Goal: Complete application form

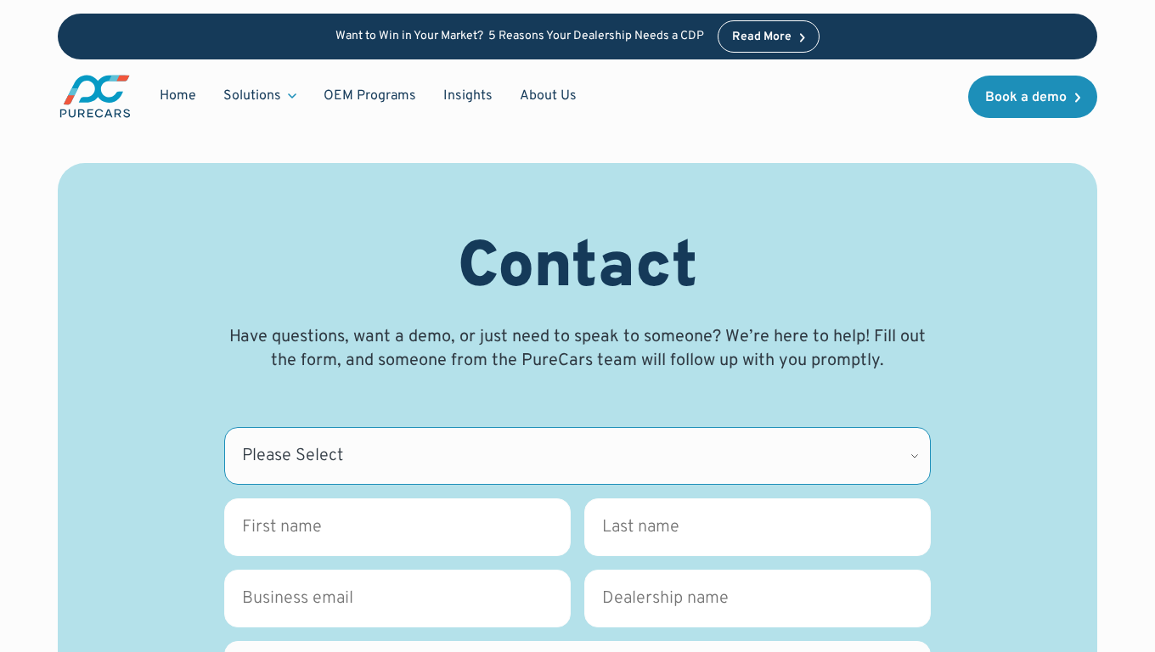
click at [577, 456] on select "Please Select CDK Support Sales Support Billing Press Other" at bounding box center [577, 456] width 706 height 58
select select "CDK Suport"
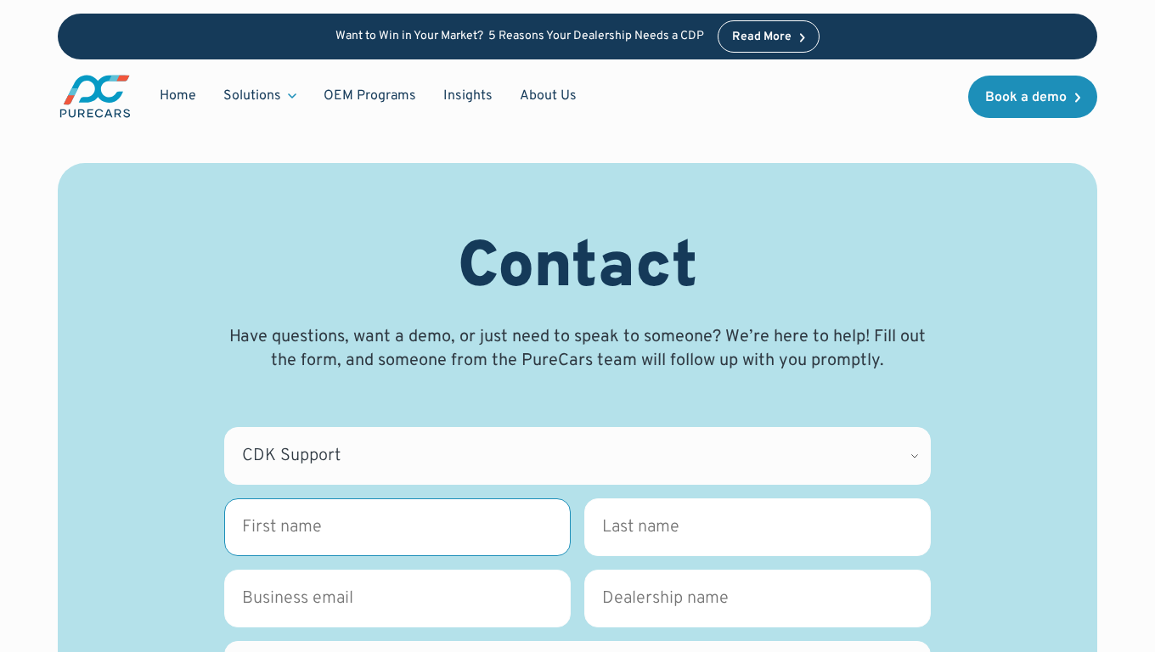
click at [397, 527] on input "First name *" at bounding box center [397, 527] width 346 height 58
type input "[PERSON_NAME]"
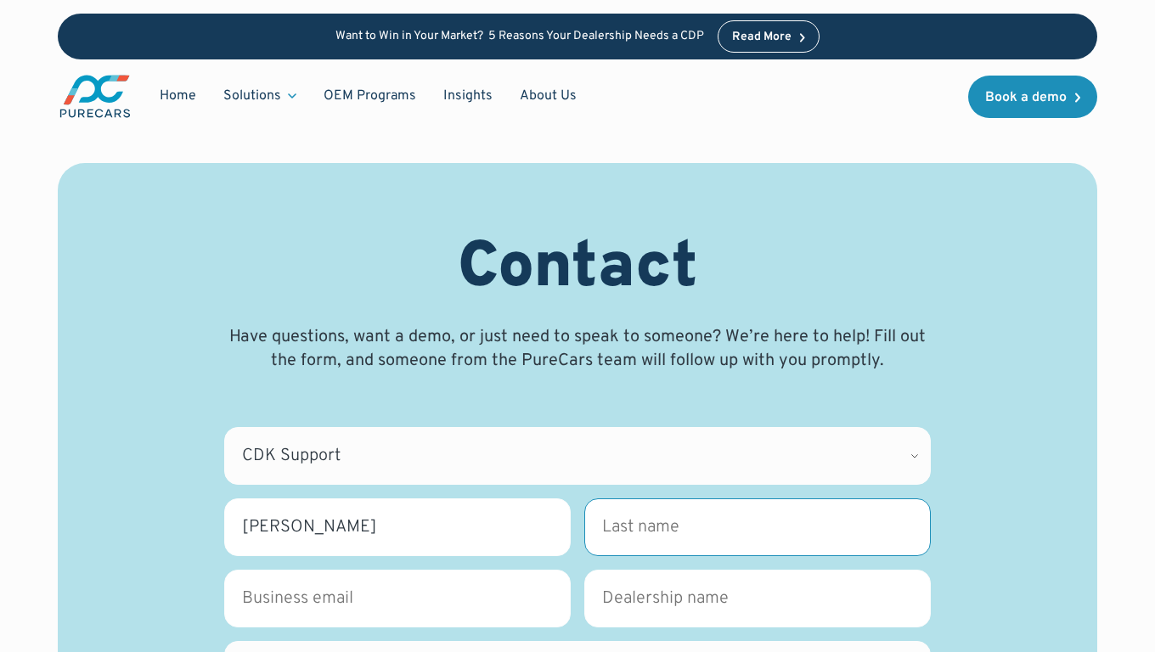
click at [757, 527] on input "Last name *" at bounding box center [757, 527] width 346 height 58
type input "[PERSON_NAME]"
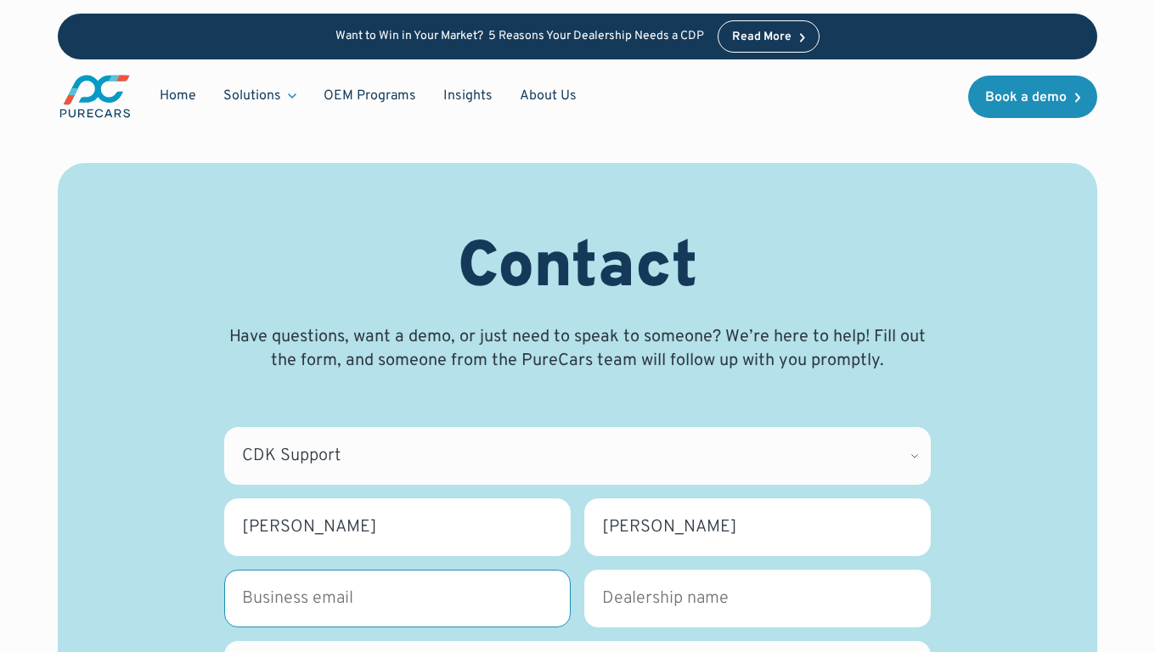
click at [397, 599] on input "Business Email *" at bounding box center [397, 599] width 346 height 58
type input "[PERSON_NAME][EMAIL_ADDRESS][DOMAIN_NAME]"
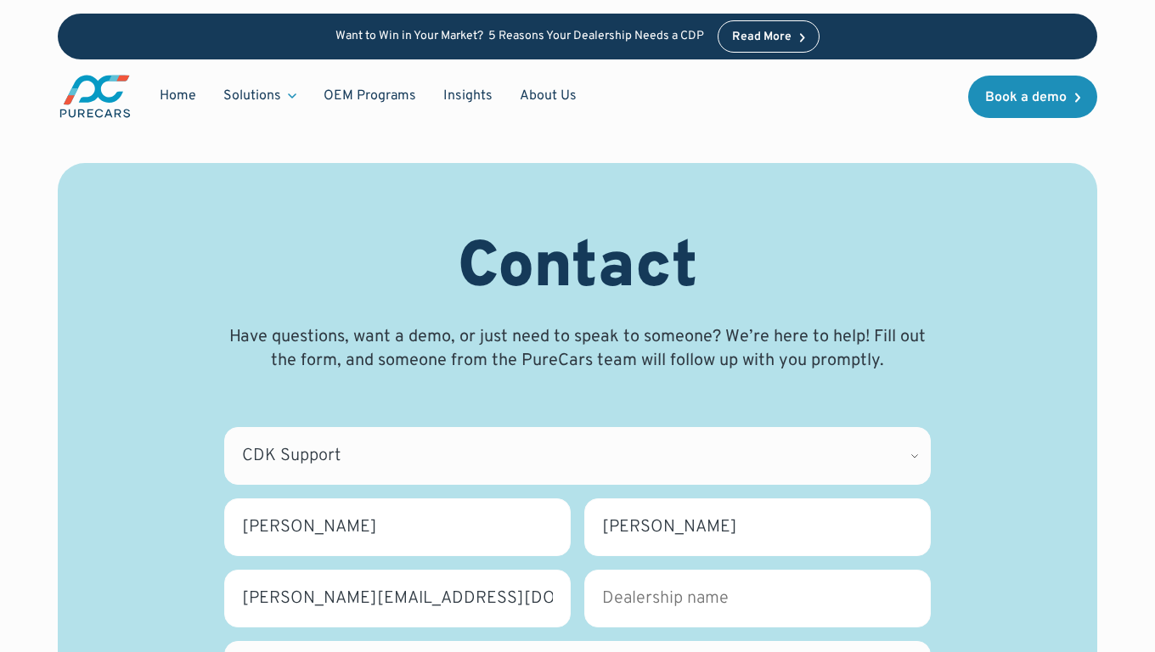
click at [757, 599] on input "Dealership name *" at bounding box center [757, 599] width 346 height 58
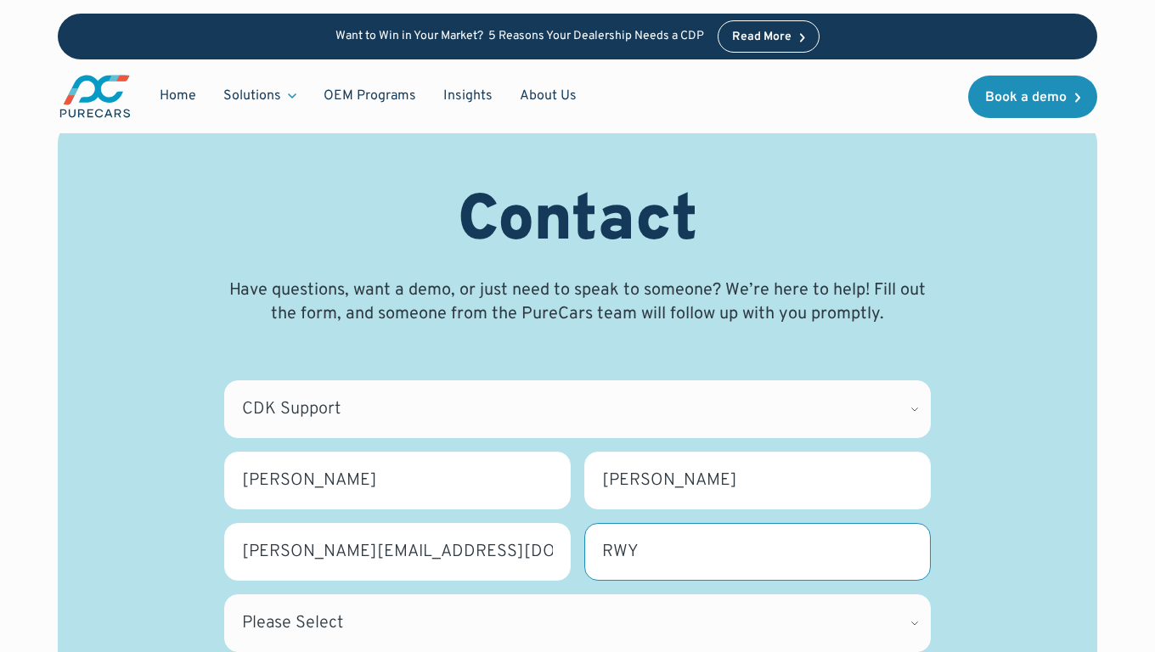
type input "RWY"
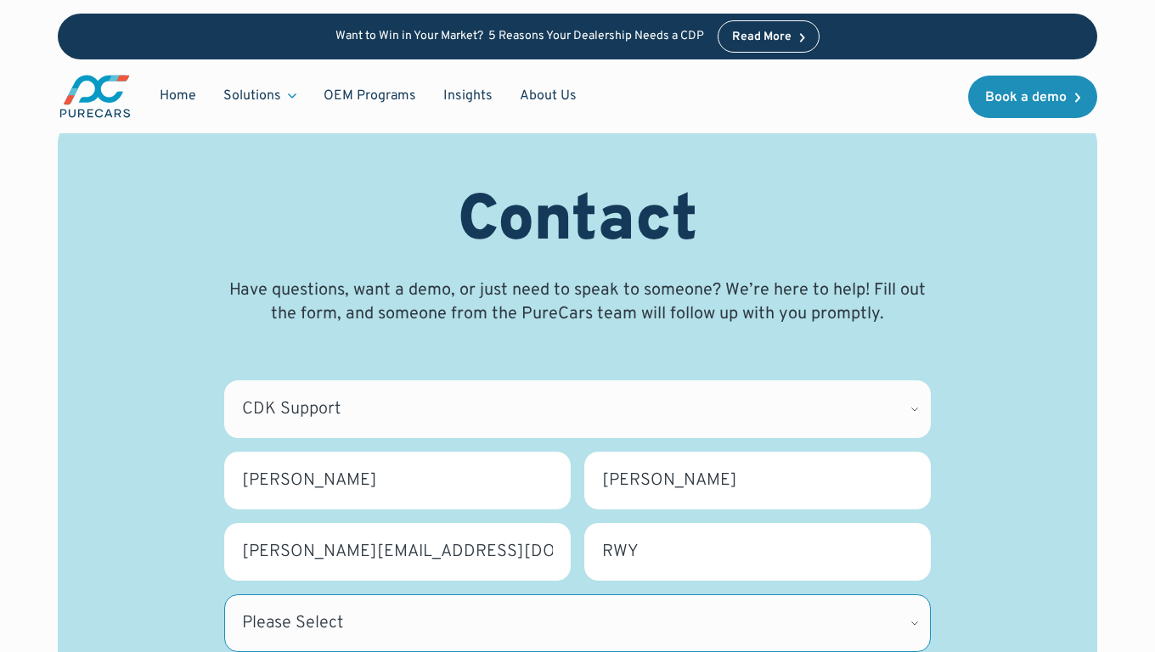
click at [577, 623] on select "Please Select [US_STATE] [US_STATE] [GEOGRAPHIC_DATA] [US_STATE] [US_STATE] [GE…" at bounding box center [577, 623] width 706 height 58
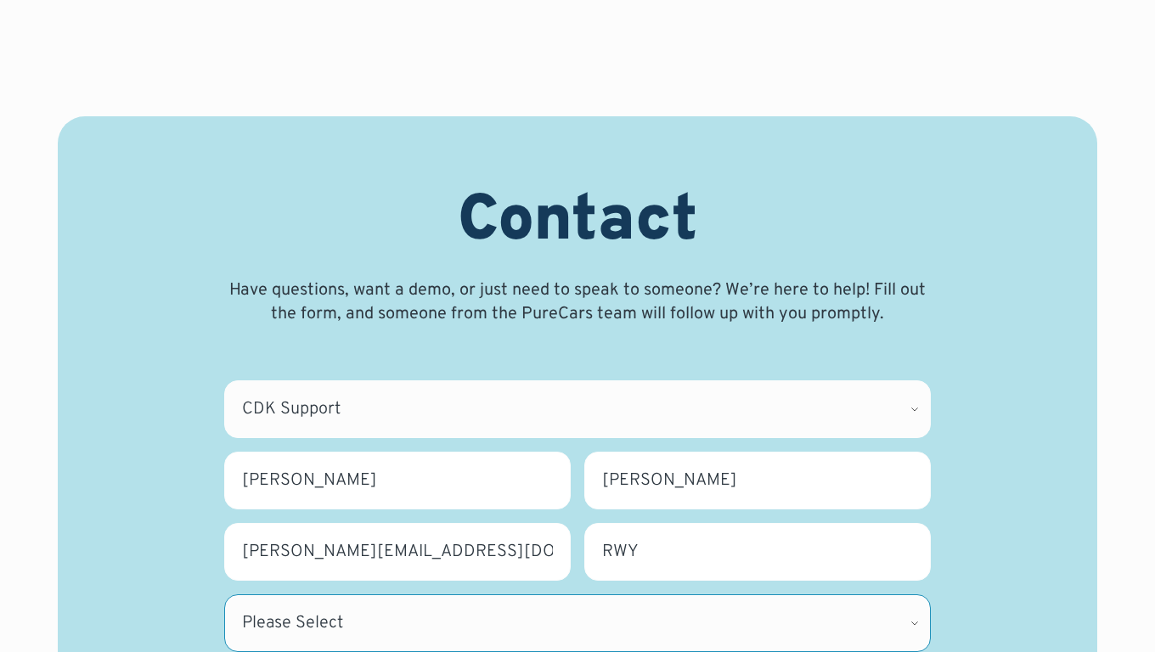
click at [577, 623] on select "Please Select [US_STATE] [US_STATE] [GEOGRAPHIC_DATA] [US_STATE] [US_STATE] [GE…" at bounding box center [577, 623] width 706 height 58
select select "NY"
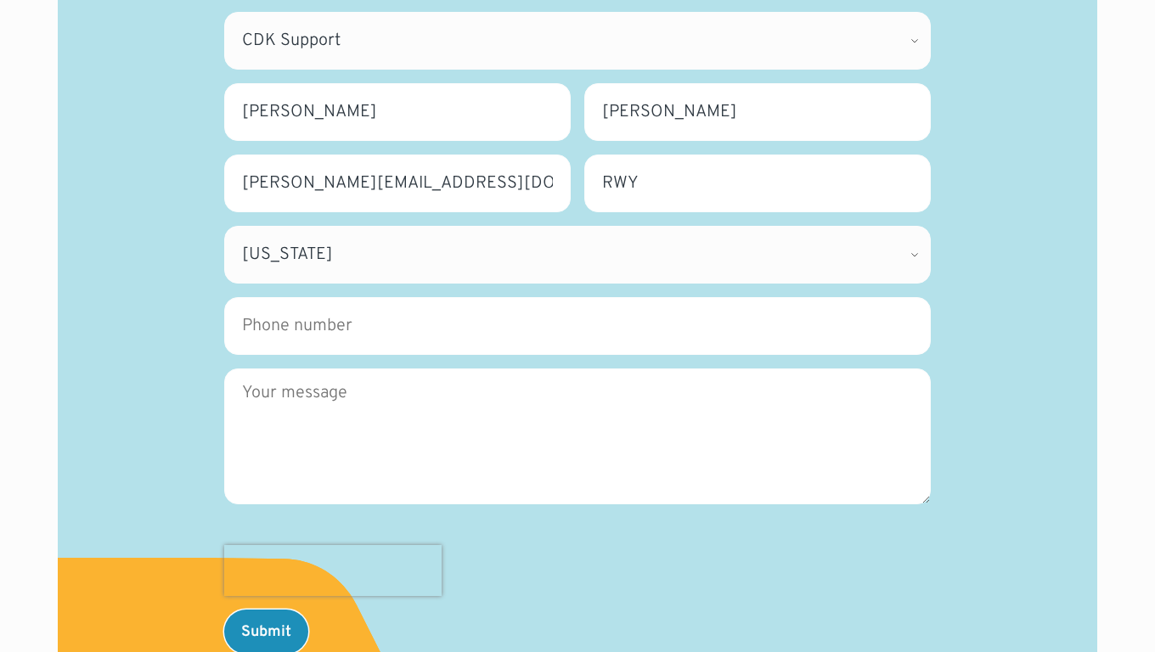
click at [577, 326] on input "Phone number" at bounding box center [577, 326] width 706 height 58
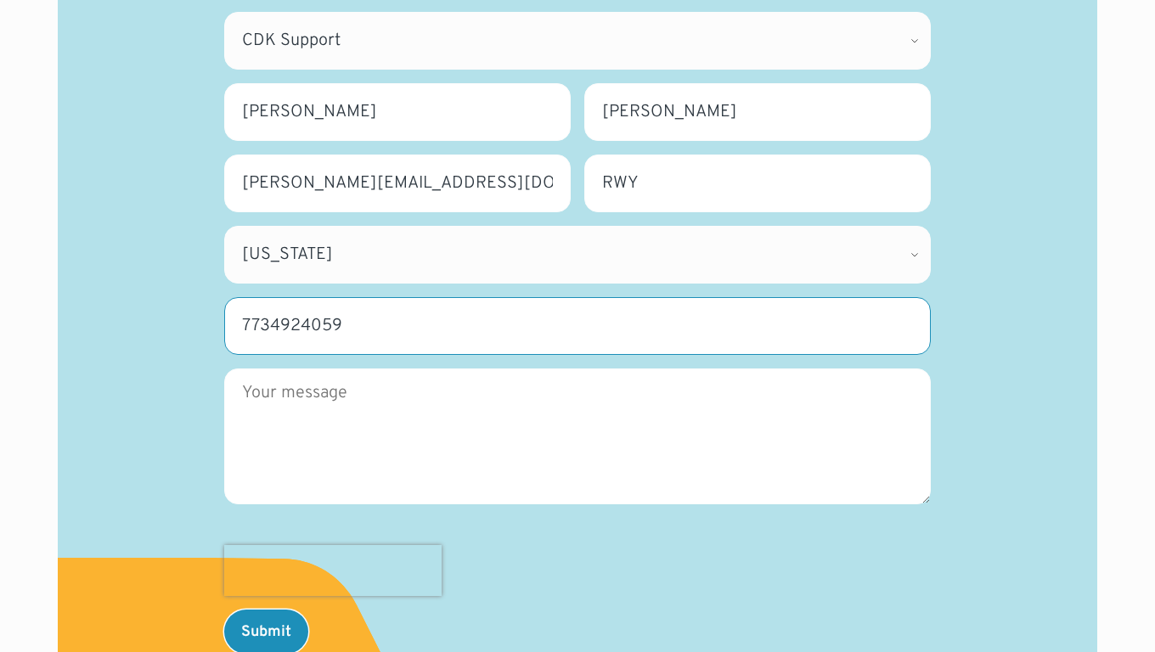
type input "7734924059"
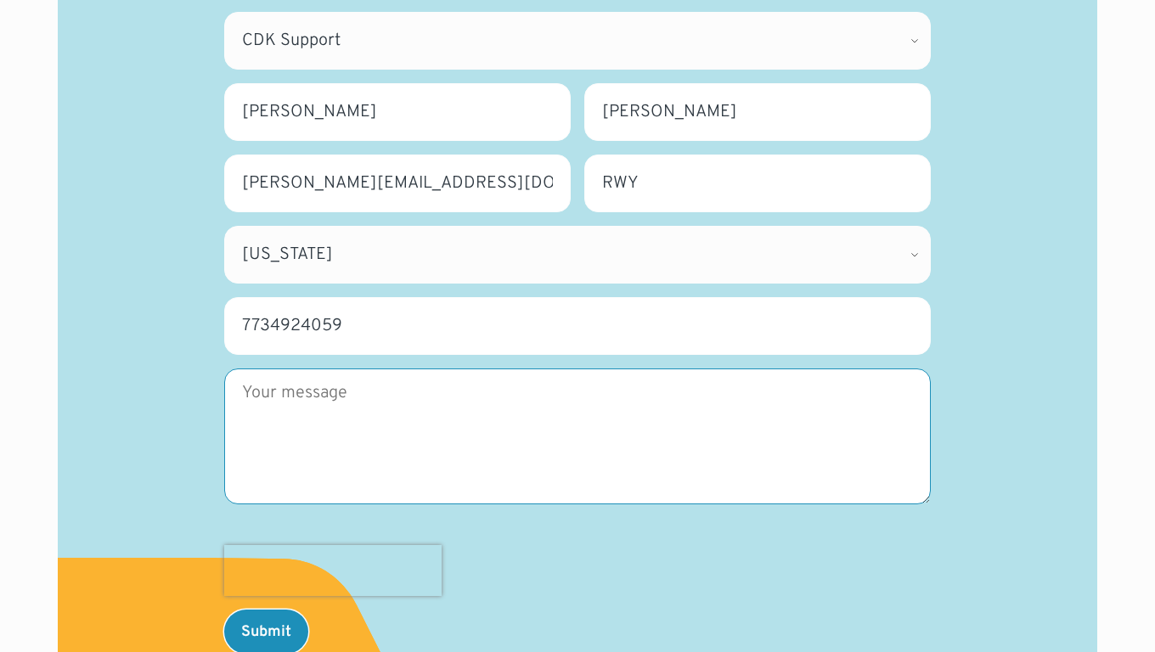
click at [577, 436] on textarea "Message" at bounding box center [577, 436] width 706 height 136
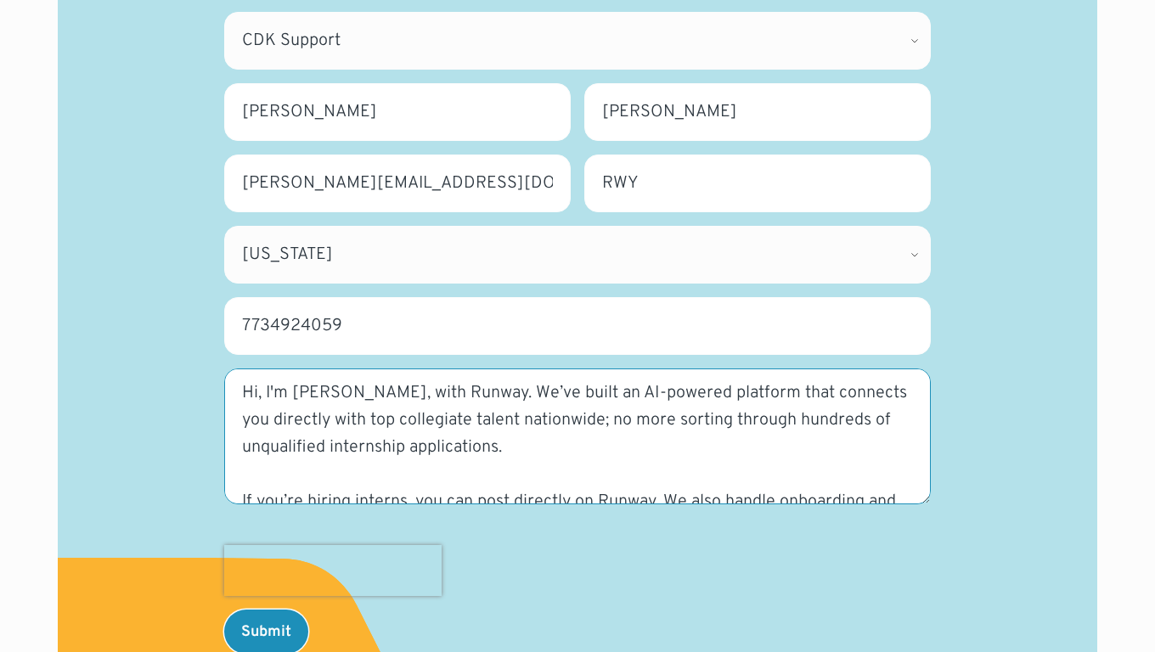
scroll to position [173, 0]
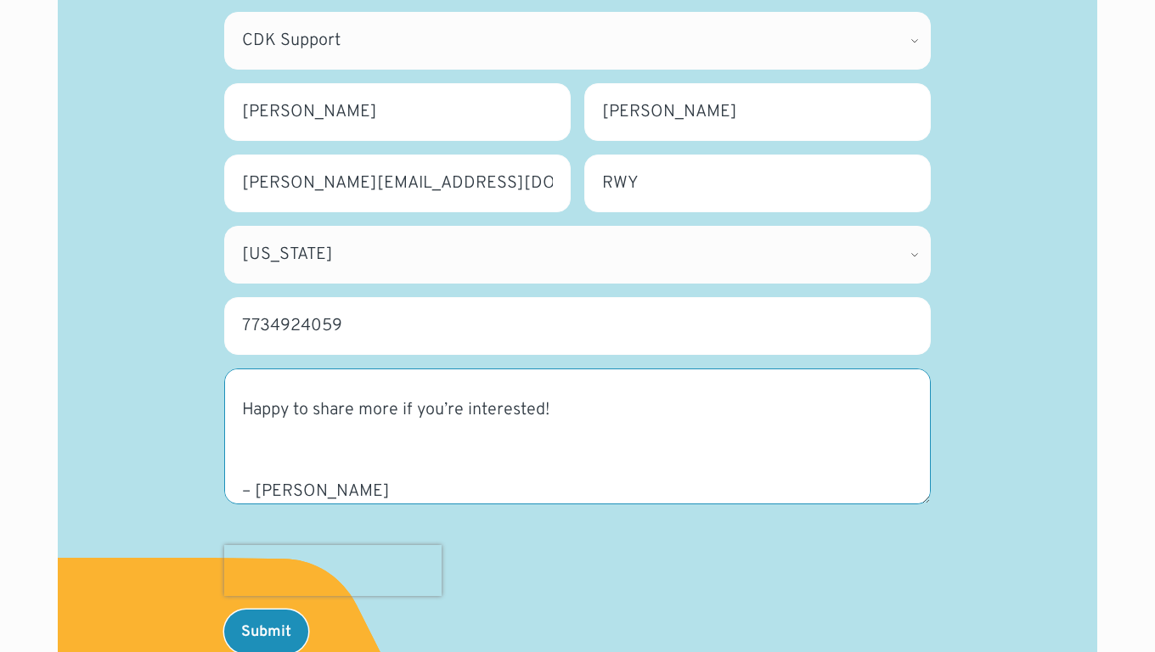
type textarea "Hi, I'm [PERSON_NAME], with Runway. We’ve built an AI-powered platform that con…"
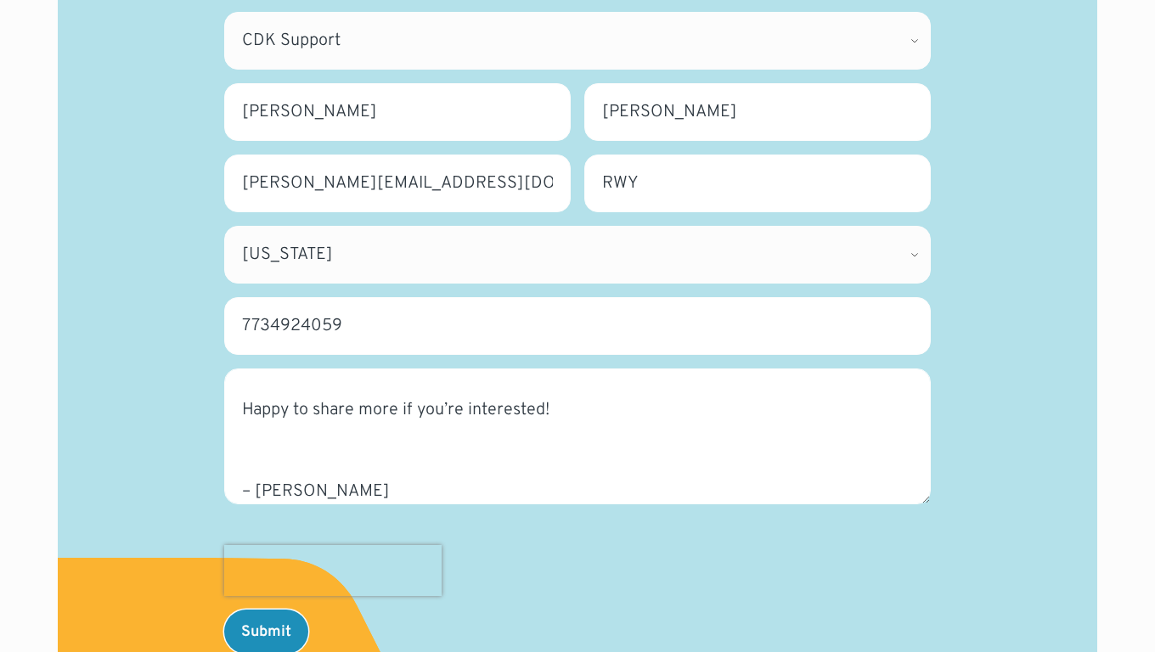
scroll to position [417, 0]
